Goal: Information Seeking & Learning: Learn about a topic

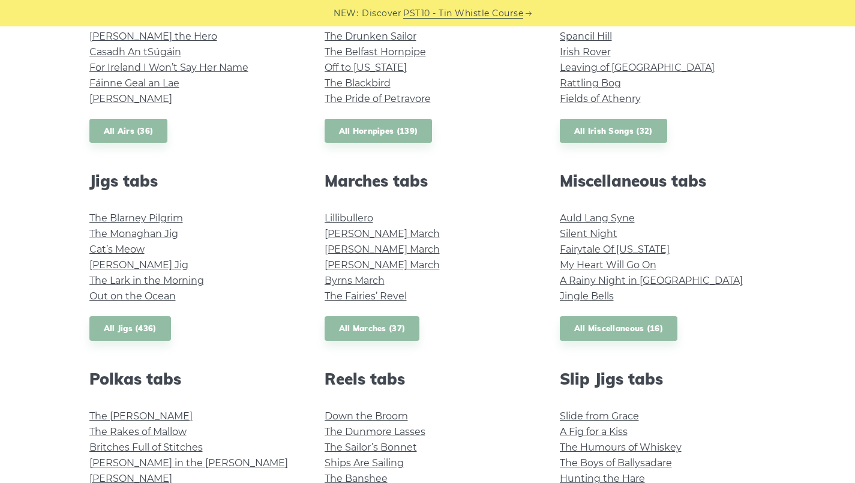
scroll to position [682, 0]
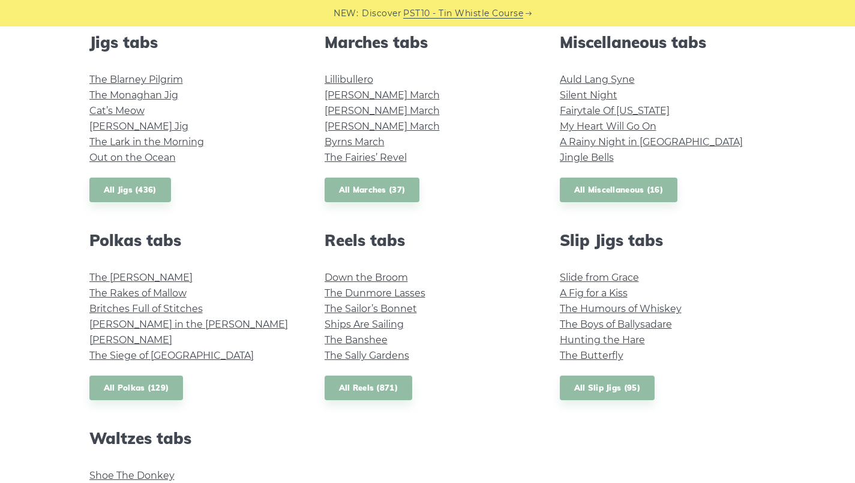
click at [344, 272] on link "Down the Broom" at bounding box center [366, 277] width 83 height 11
click at [341, 298] on link "The Dunmore Lasses" at bounding box center [375, 292] width 101 height 11
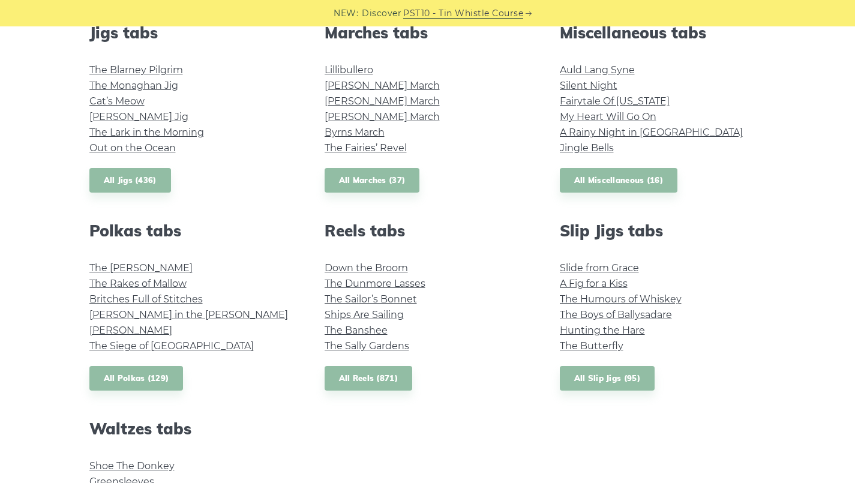
scroll to position [699, 0]
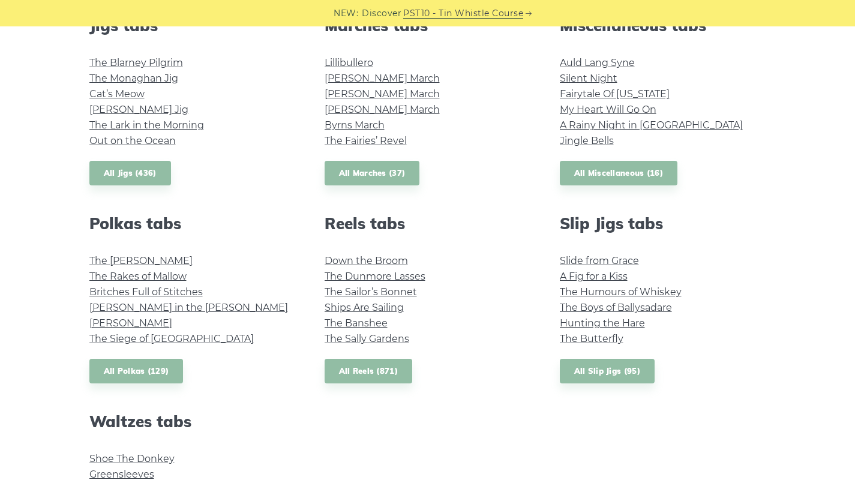
click at [341, 295] on link "The Sailor’s Bonnet" at bounding box center [371, 291] width 92 height 11
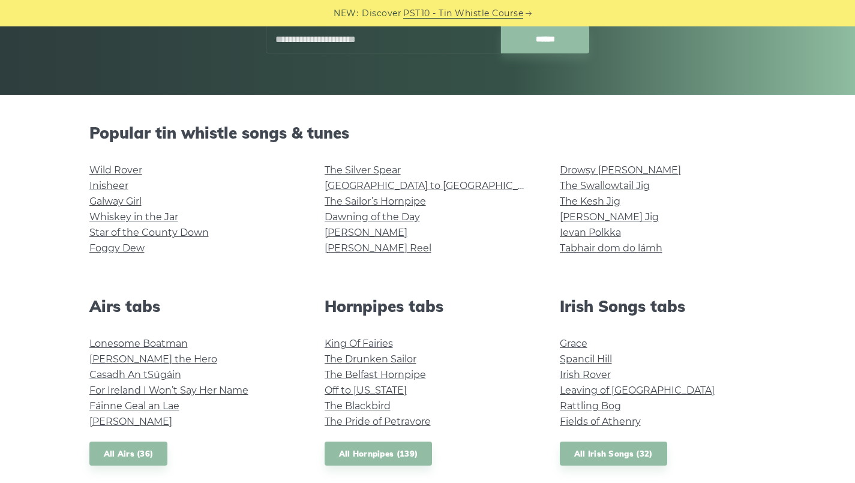
scroll to position [222, 0]
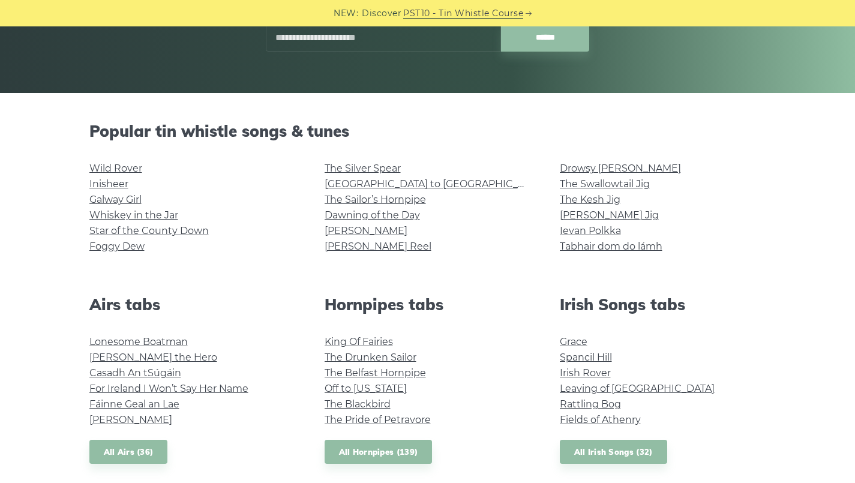
click at [572, 247] on link "Tabhair dom do lámh" at bounding box center [611, 246] width 103 height 11
click at [582, 232] on link "Ievan Polkka" at bounding box center [590, 230] width 61 height 11
click at [576, 212] on link "[PERSON_NAME] Jig" at bounding box center [609, 214] width 99 height 11
click at [574, 197] on link "The Kesh Jig" at bounding box center [590, 199] width 61 height 11
click at [577, 179] on link "The Swallowtail Jig" at bounding box center [605, 183] width 90 height 11
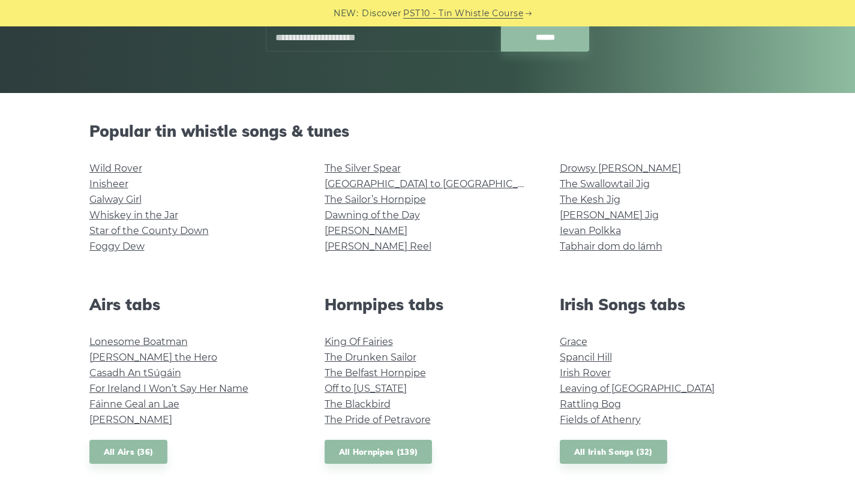
click at [574, 167] on link "Drowsy [PERSON_NAME]" at bounding box center [620, 168] width 121 height 11
click at [350, 248] on link "[PERSON_NAME] Reel" at bounding box center [378, 246] width 107 height 11
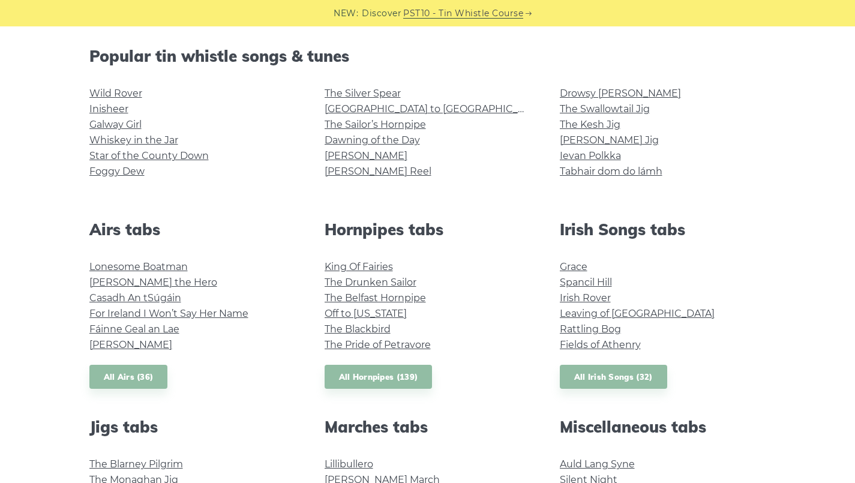
scroll to position [323, 0]
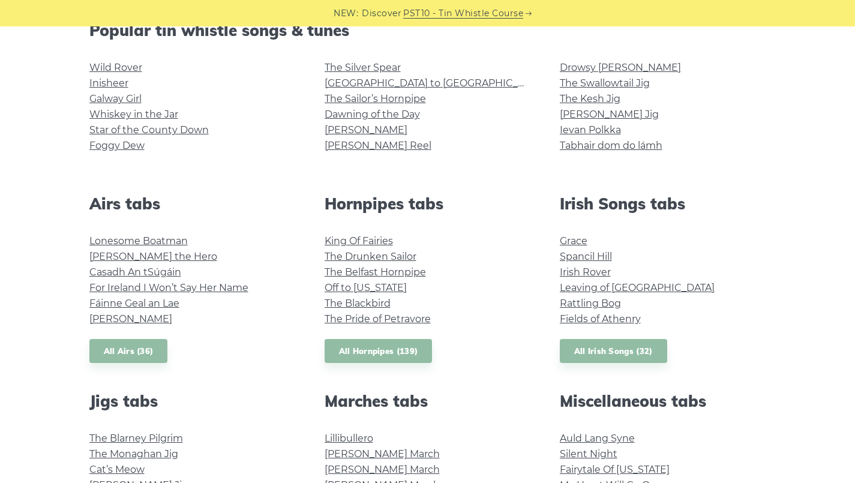
click at [101, 244] on link "Lonesome Boatman" at bounding box center [138, 240] width 98 height 11
click at [93, 260] on link "Hector the Hero" at bounding box center [153, 256] width 128 height 11
click at [104, 277] on link "Casadh An tSúgáin" at bounding box center [135, 271] width 92 height 11
click at [109, 292] on link "For Ireland I Won’t Say Her Name" at bounding box center [168, 287] width 159 height 11
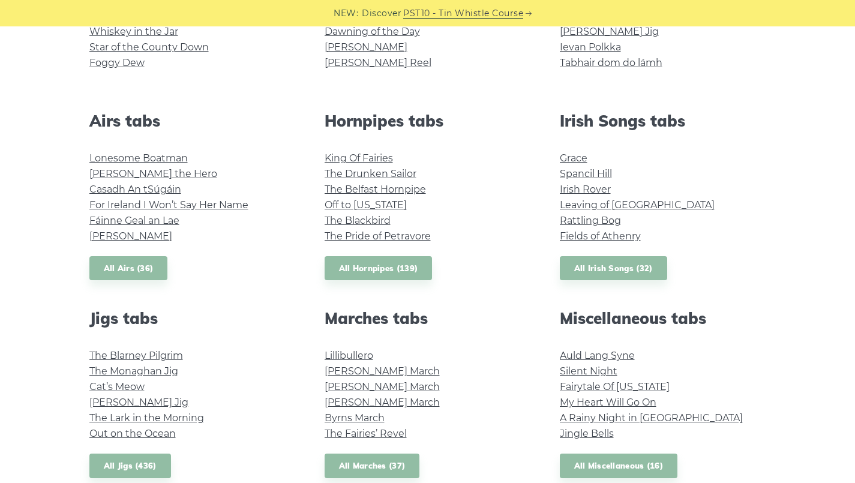
scroll to position [412, 0]
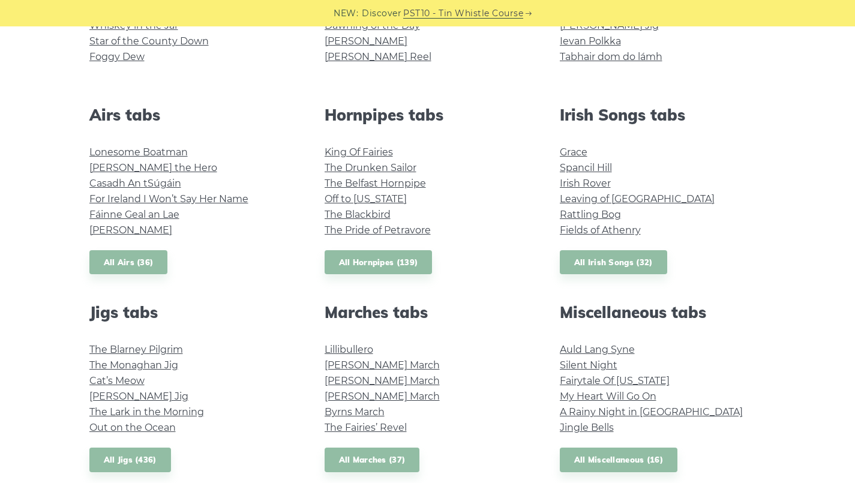
click at [341, 156] on link "King Of Fairies" at bounding box center [359, 151] width 68 height 11
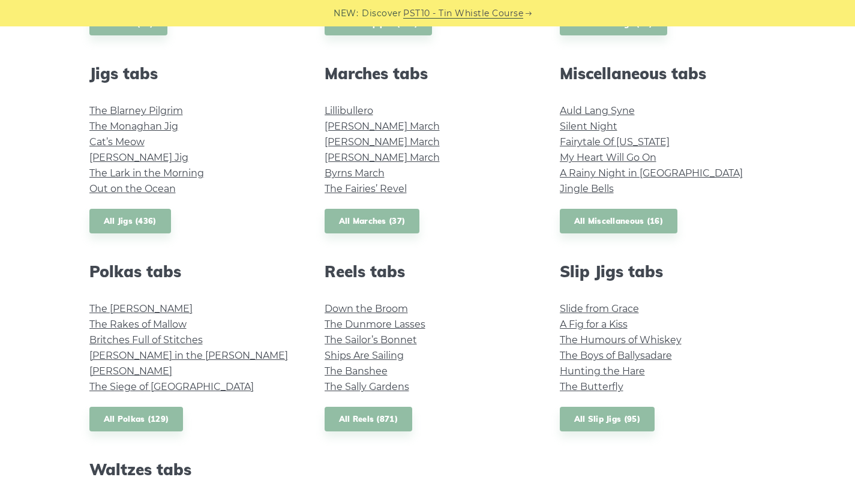
scroll to position [647, 0]
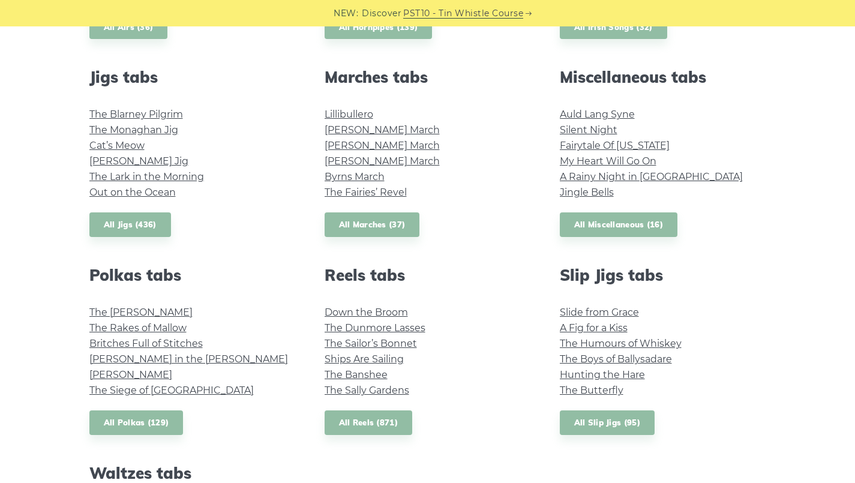
click at [343, 395] on link "The Sally Gardens" at bounding box center [367, 390] width 85 height 11
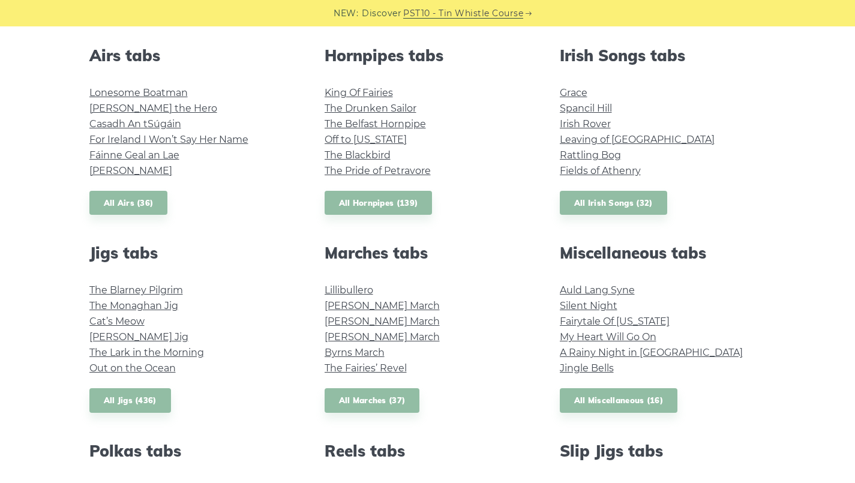
scroll to position [472, 0]
click at [106, 293] on link "The Blarney Pilgrim" at bounding box center [136, 289] width 94 height 11
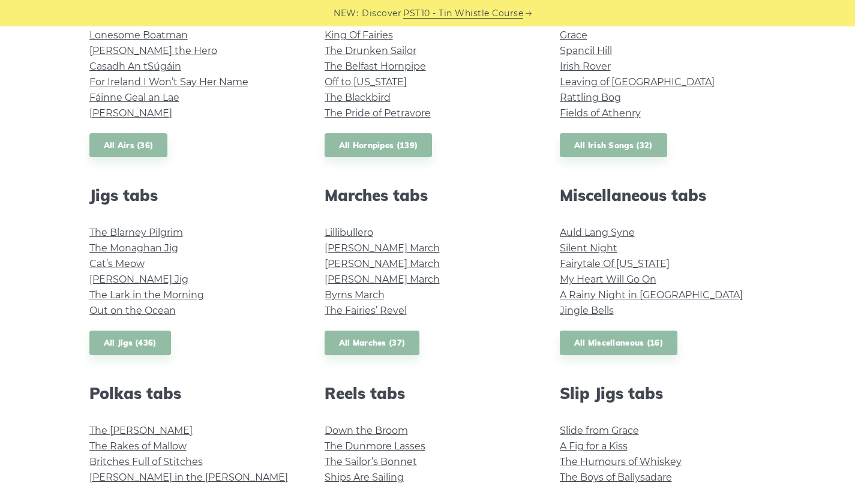
scroll to position [528, 0]
click at [104, 297] on link "The Lark in the Morning" at bounding box center [146, 295] width 115 height 11
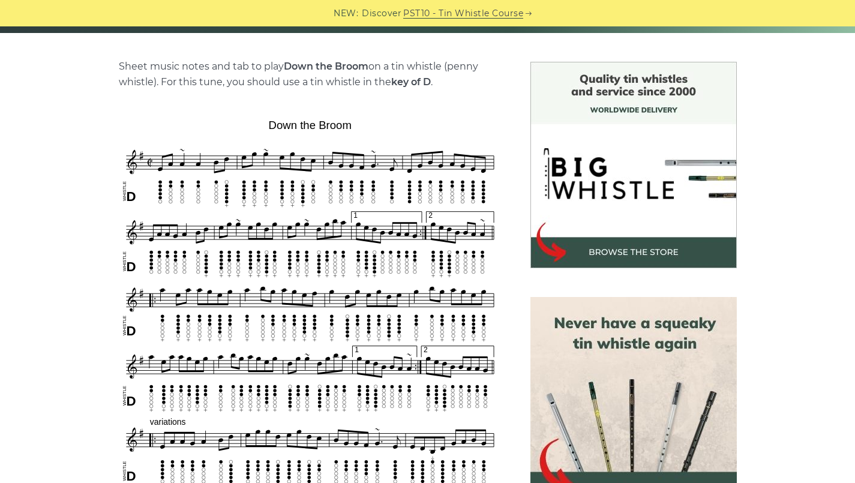
scroll to position [290, 0]
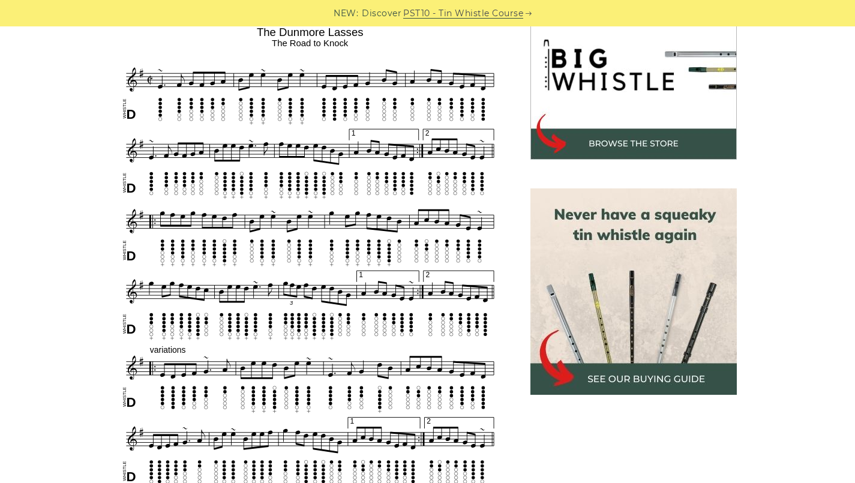
scroll to position [406, 0]
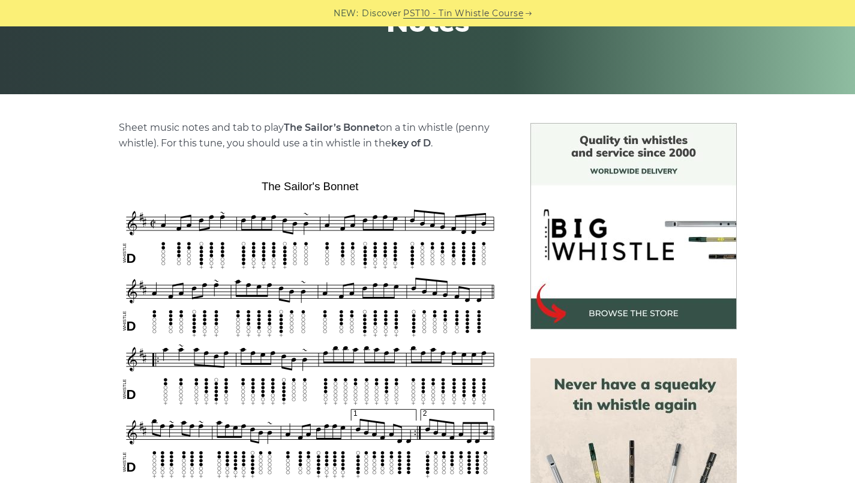
scroll to position [245, 0]
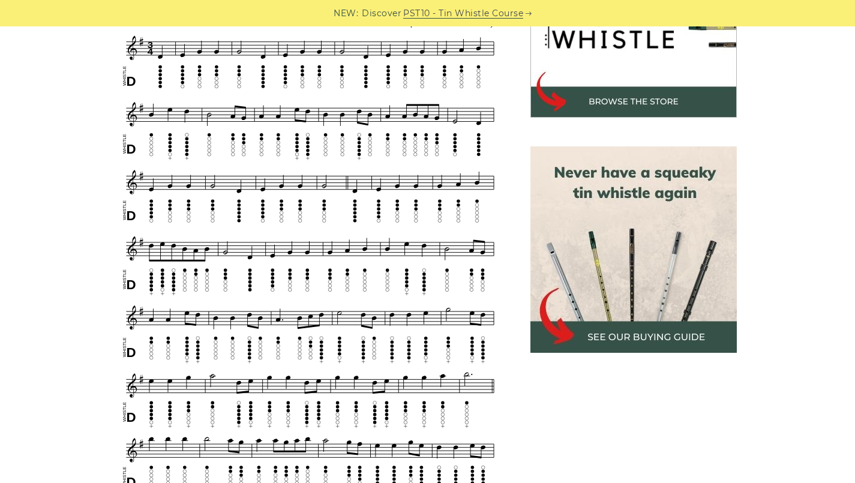
scroll to position [433, 0]
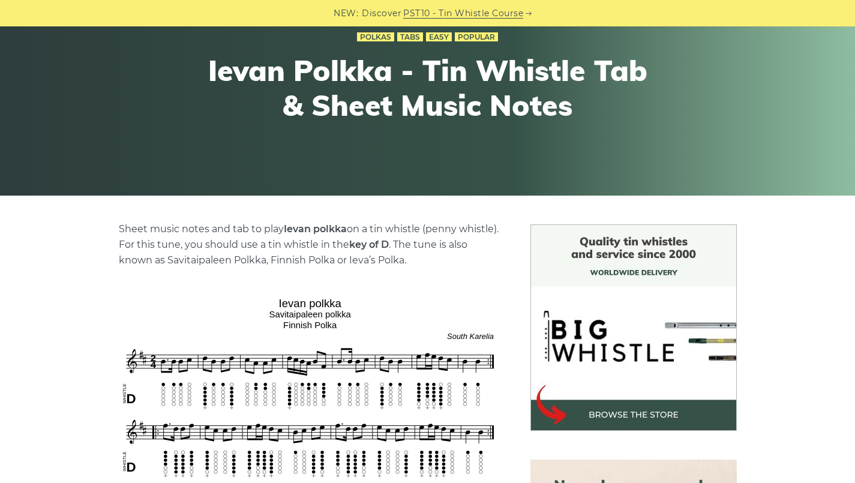
scroll to position [319, 0]
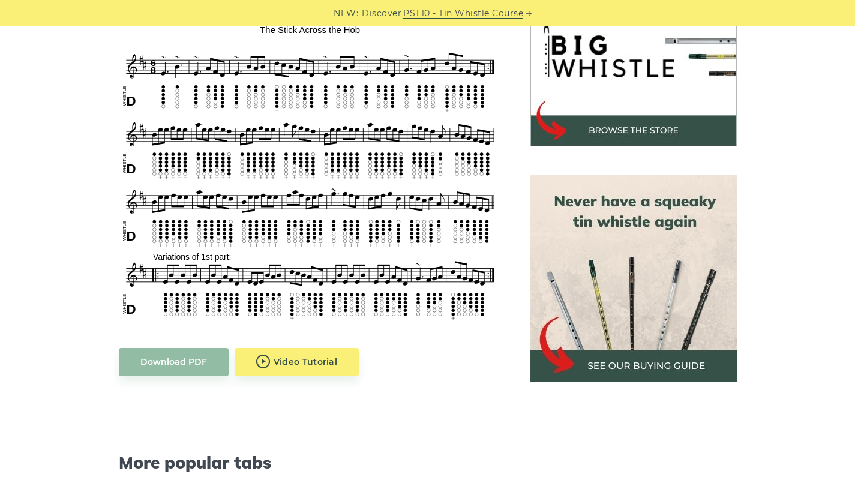
scroll to position [403, 0]
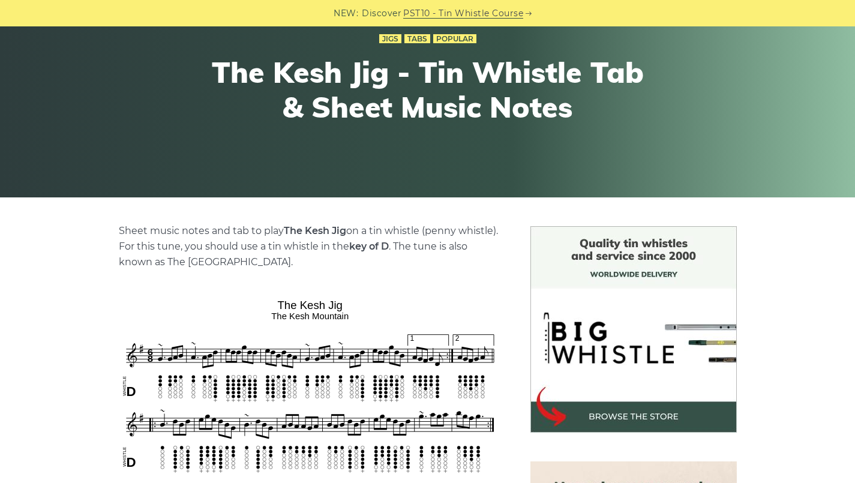
scroll to position [334, 0]
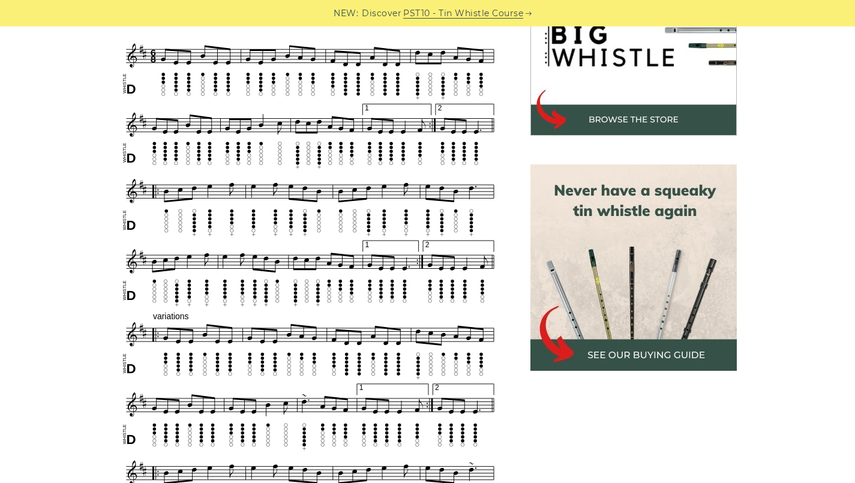
scroll to position [427, 0]
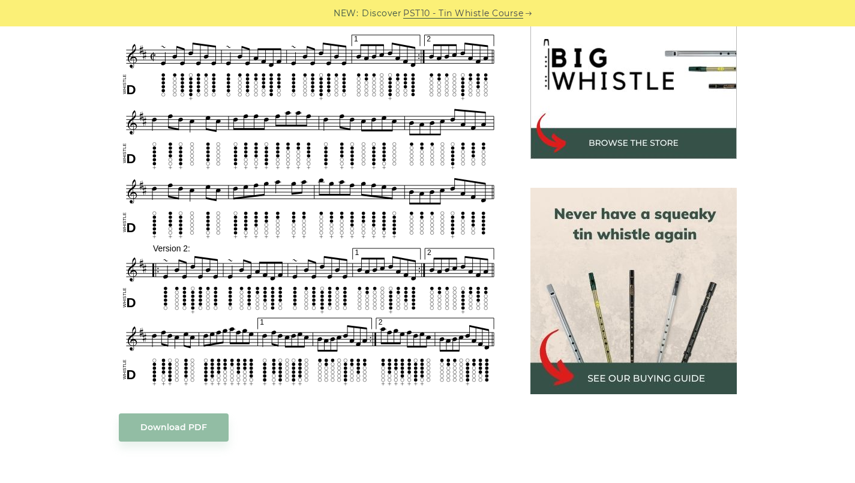
scroll to position [388, 0]
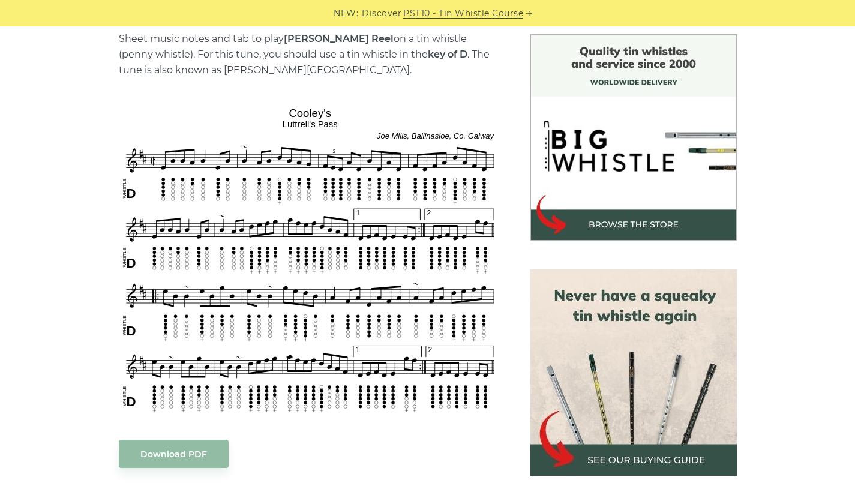
scroll to position [401, 0]
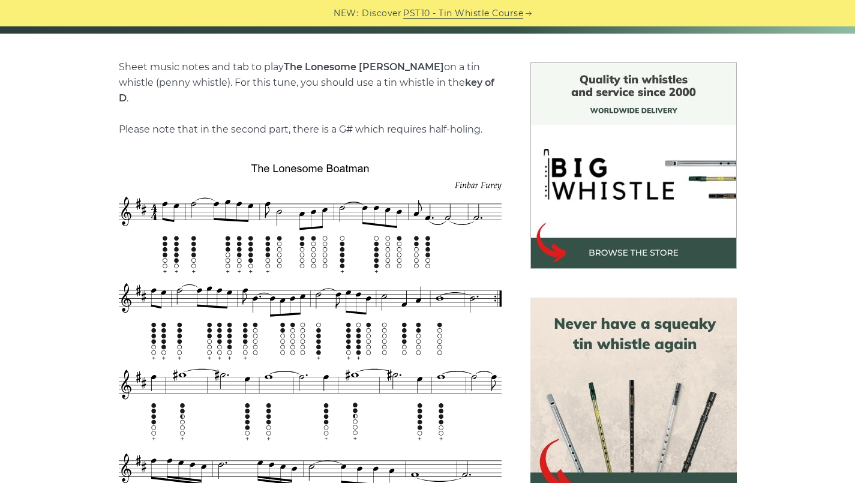
scroll to position [365, 0]
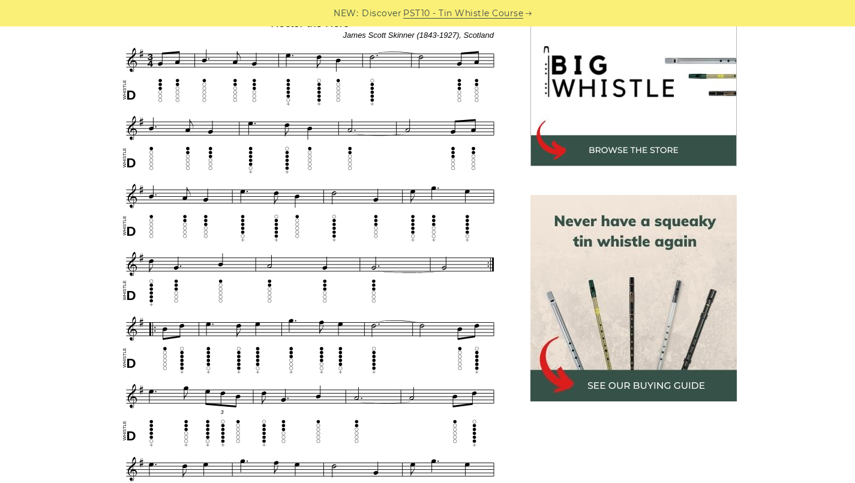
scroll to position [389, 0]
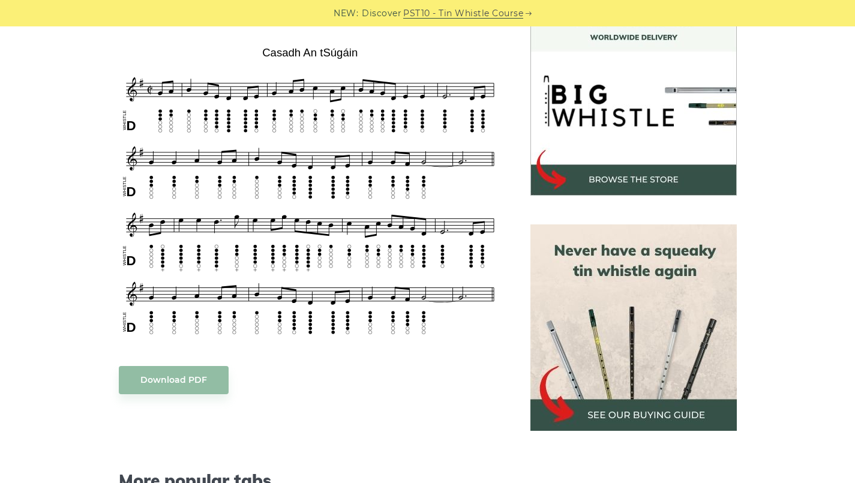
scroll to position [352, 0]
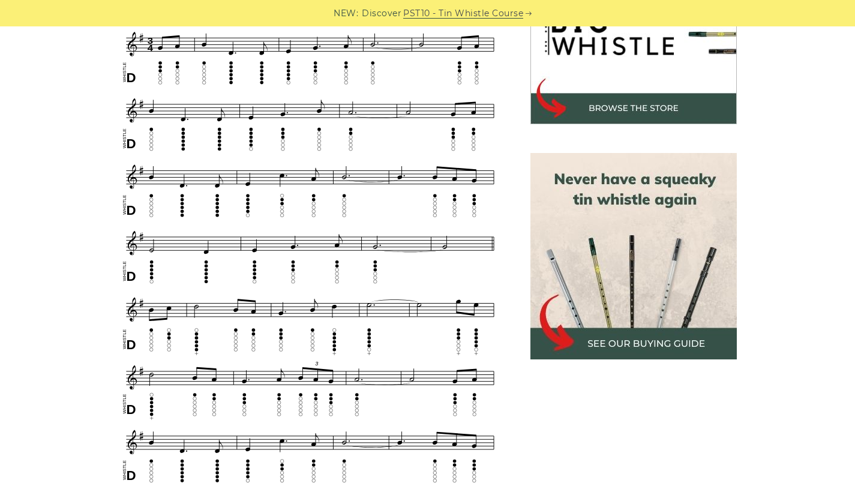
scroll to position [426, 0]
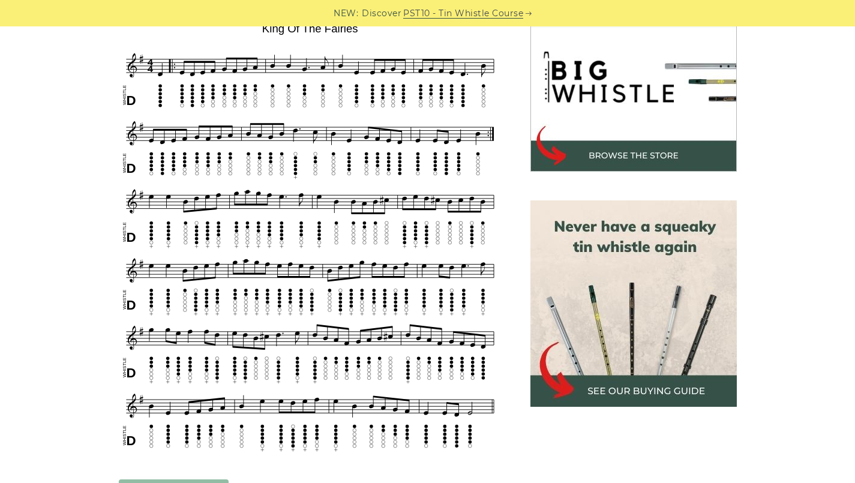
scroll to position [380, 0]
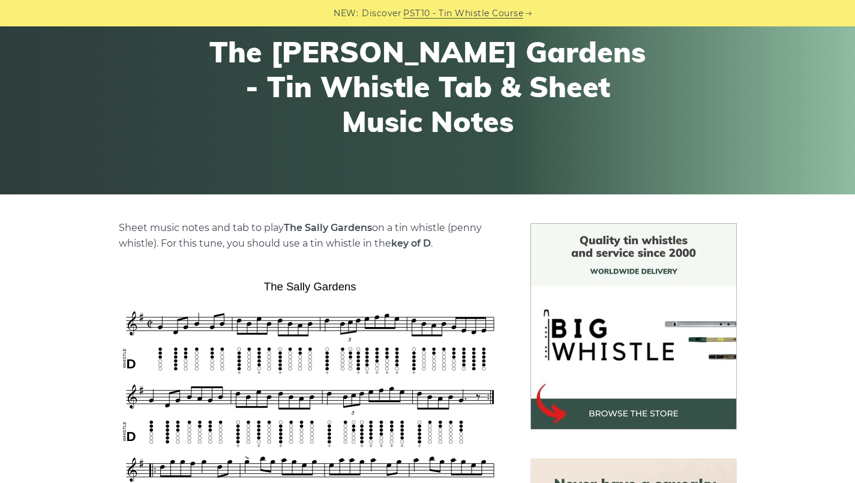
scroll to position [69, 0]
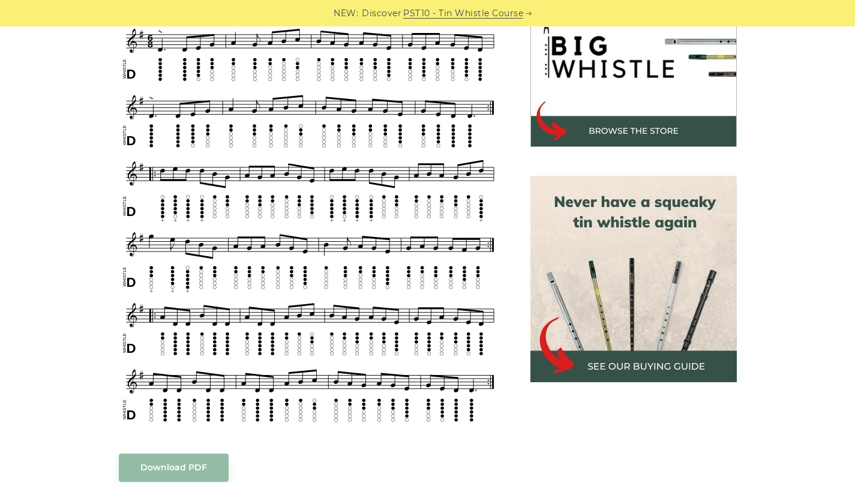
scroll to position [404, 0]
